Goal: Transaction & Acquisition: Purchase product/service

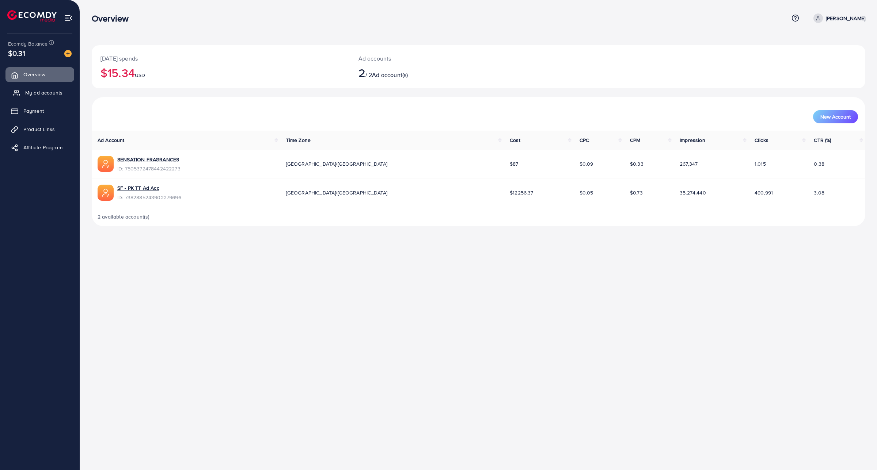
click at [54, 92] on span "My ad accounts" at bounding box center [43, 92] width 37 height 7
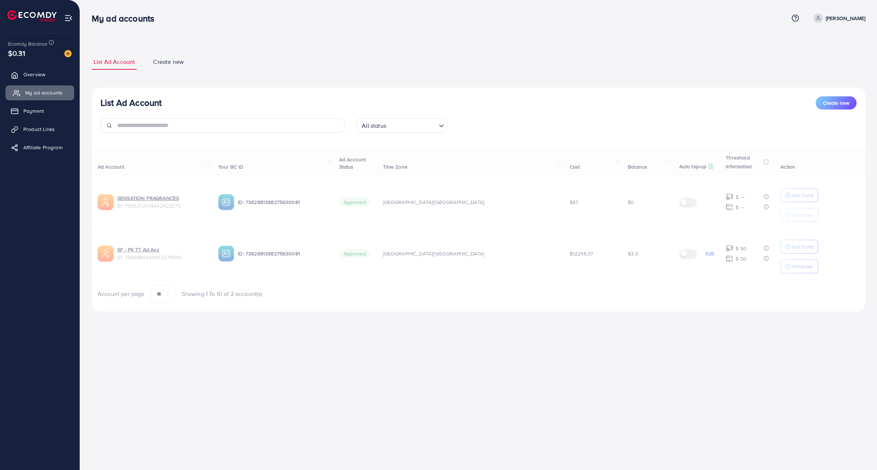
click at [60, 92] on span "My ad accounts" at bounding box center [43, 92] width 37 height 7
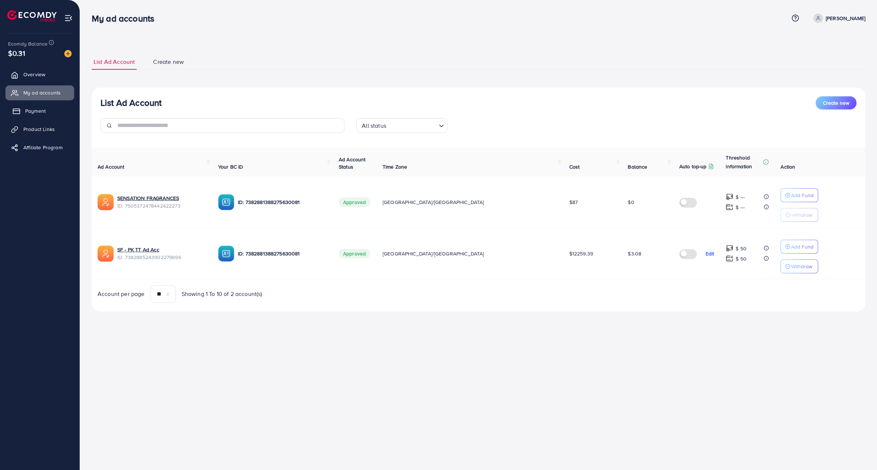
click at [52, 115] on link "Payment" at bounding box center [39, 111] width 69 height 15
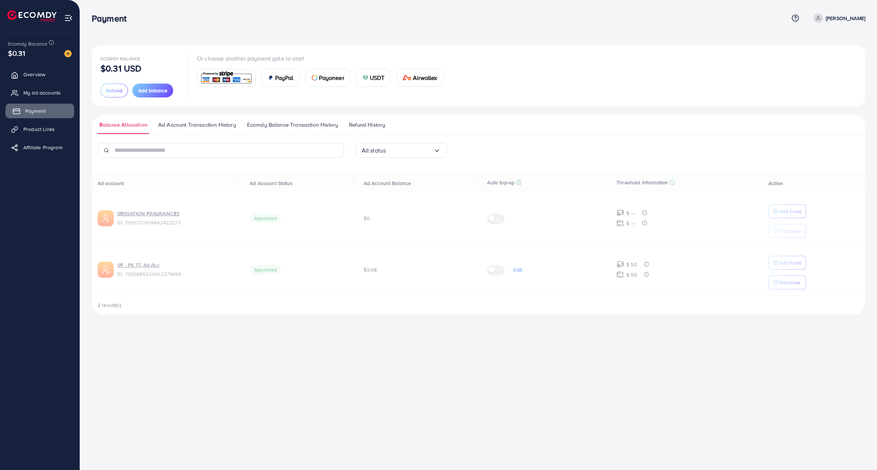
click at [53, 106] on link "Payment" at bounding box center [39, 111] width 69 height 15
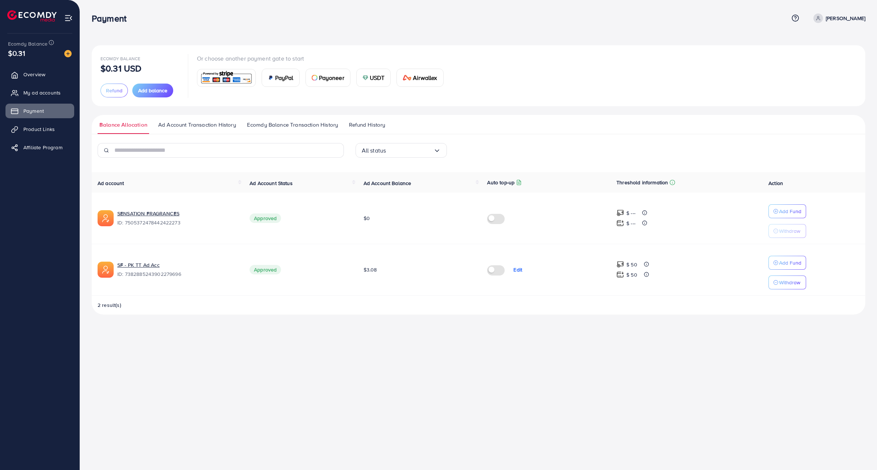
click at [335, 79] on span "Payoneer" at bounding box center [331, 77] width 25 height 9
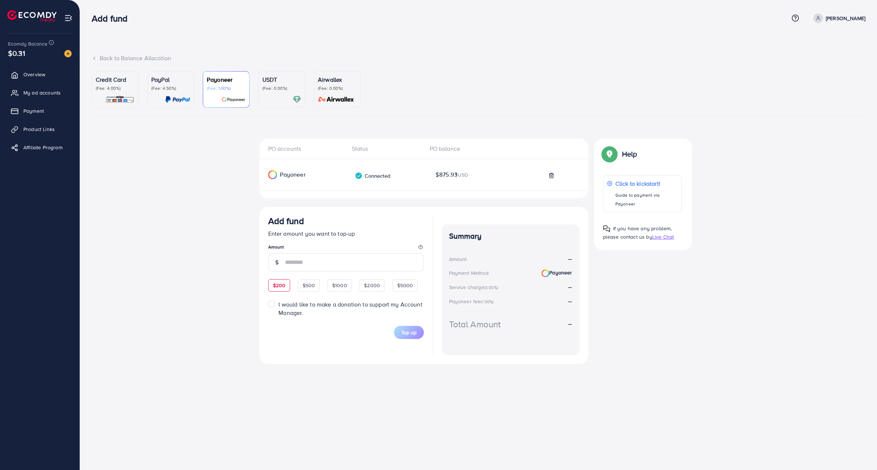
click at [285, 289] on div "$200" at bounding box center [279, 285] width 22 height 12
type input "***"
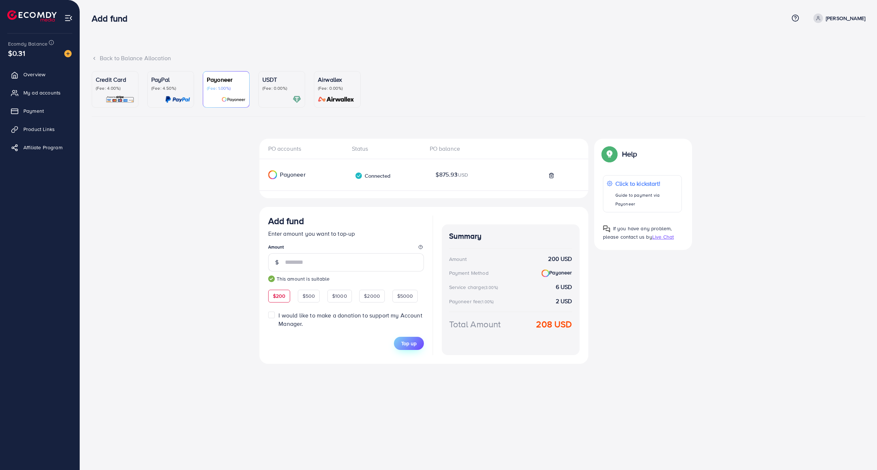
click at [417, 344] on button "Top up" at bounding box center [409, 343] width 30 height 13
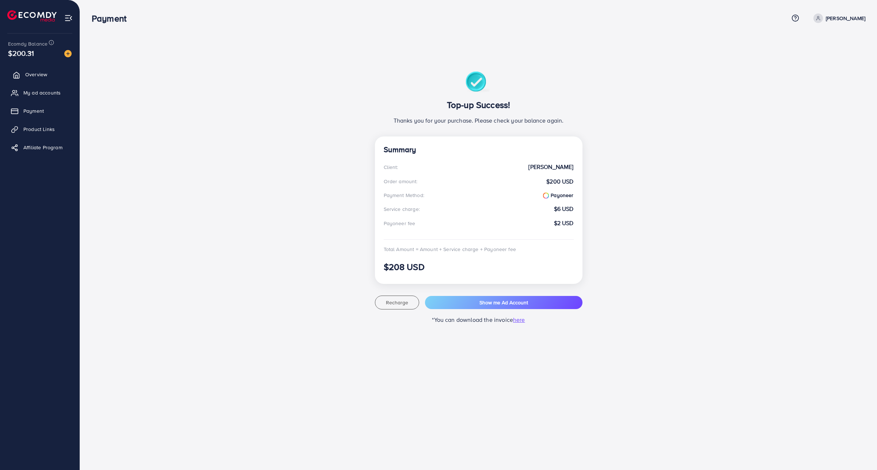
click at [52, 75] on link "Overview" at bounding box center [39, 74] width 69 height 15
